Goal: Navigation & Orientation: Find specific page/section

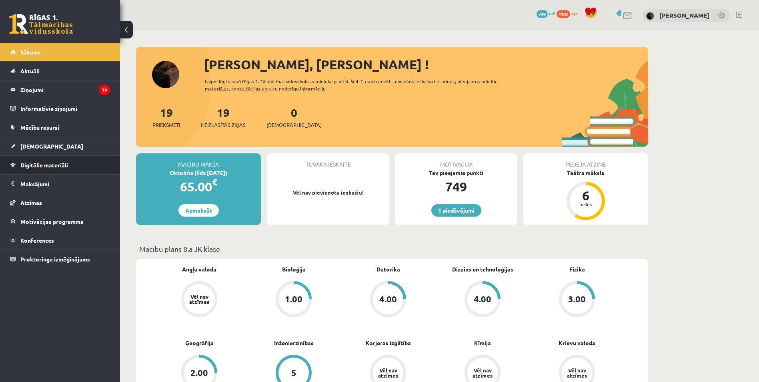
click at [45, 169] on link "Digitālie materiāli" at bounding box center [60, 165] width 100 height 18
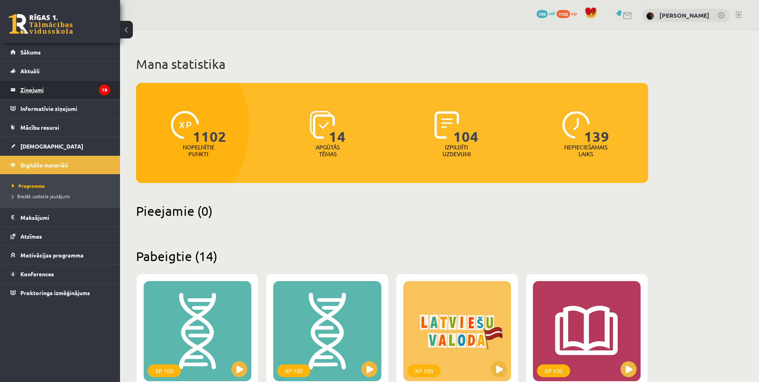
click at [60, 92] on legend "Ziņojumi 19" at bounding box center [65, 89] width 90 height 18
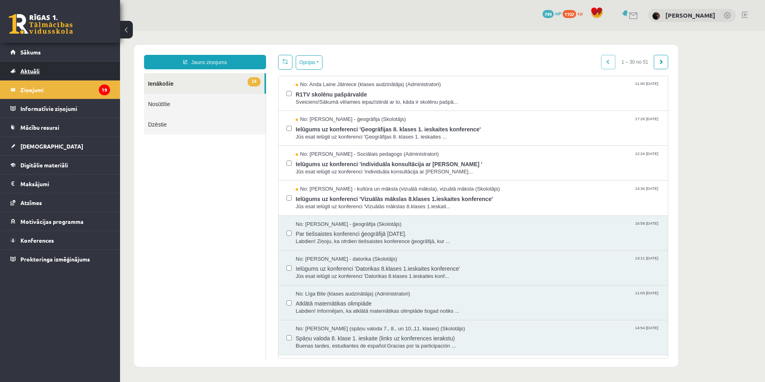
click at [61, 70] on link "Aktuāli" at bounding box center [60, 71] width 100 height 18
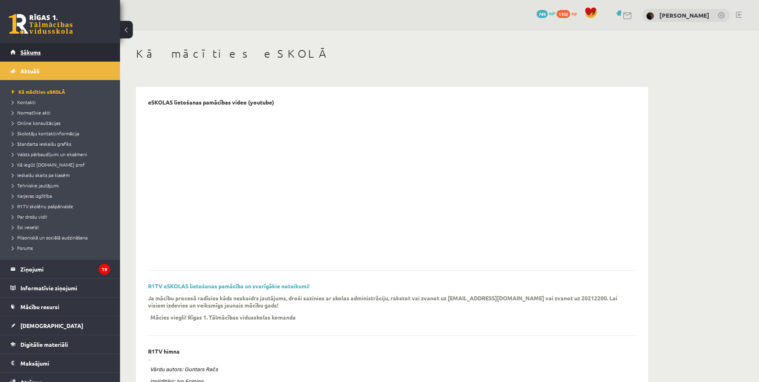
click at [62, 56] on link "Sākums" at bounding box center [60, 52] width 100 height 18
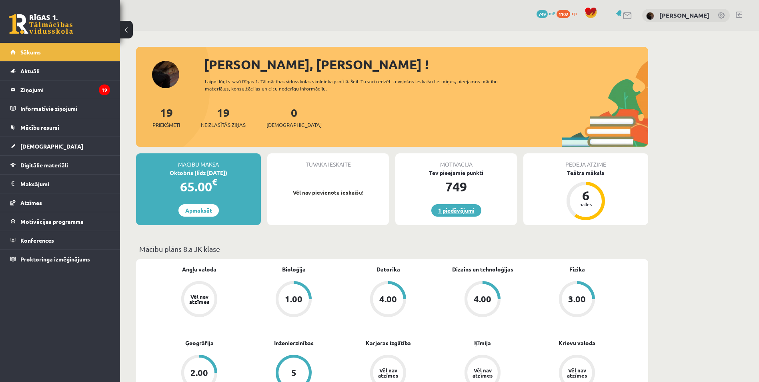
click at [448, 207] on link "1 piedāvājumi" at bounding box center [457, 210] width 50 height 12
